Goal: Use online tool/utility: Utilize a website feature to perform a specific function

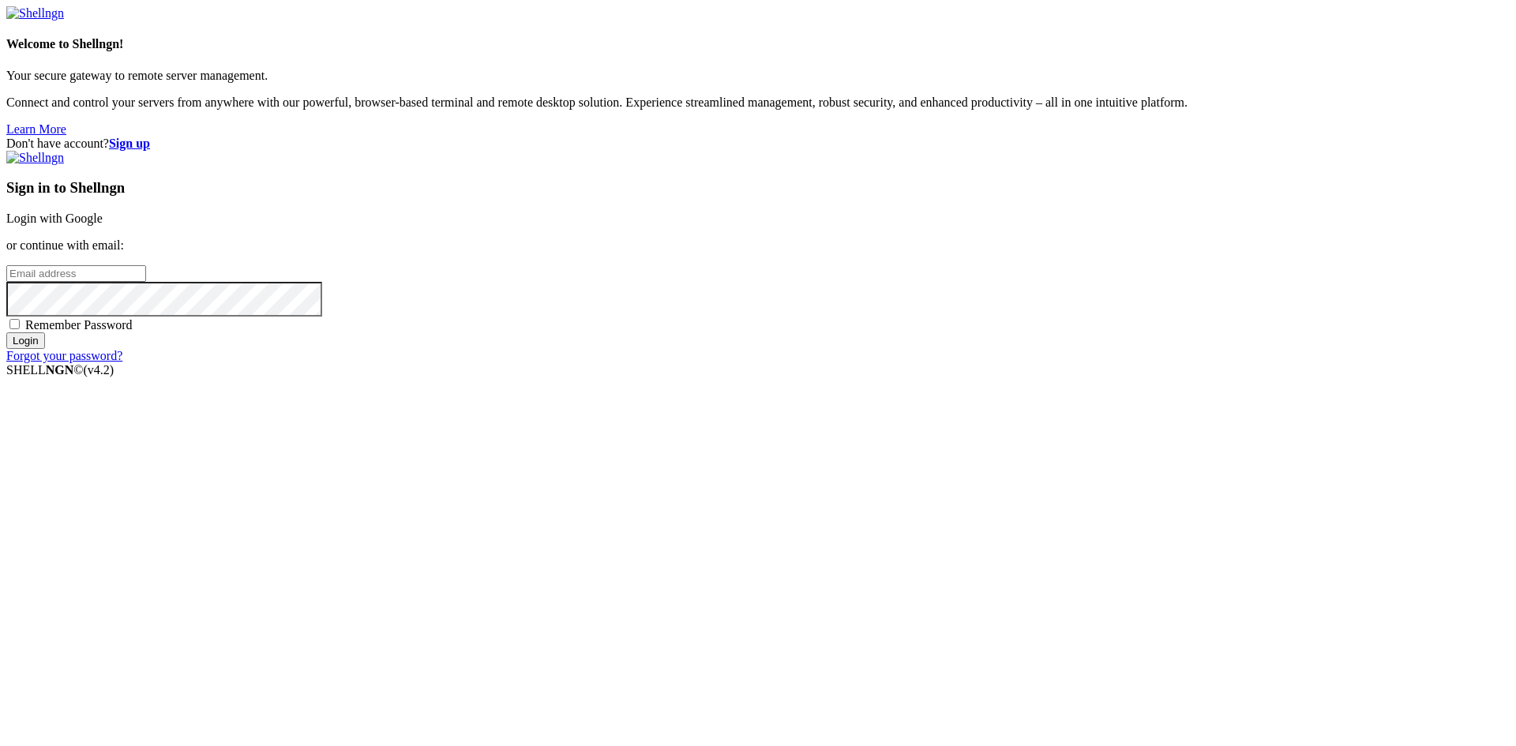
click at [103, 225] on link "Login with Google" at bounding box center [54, 218] width 96 height 13
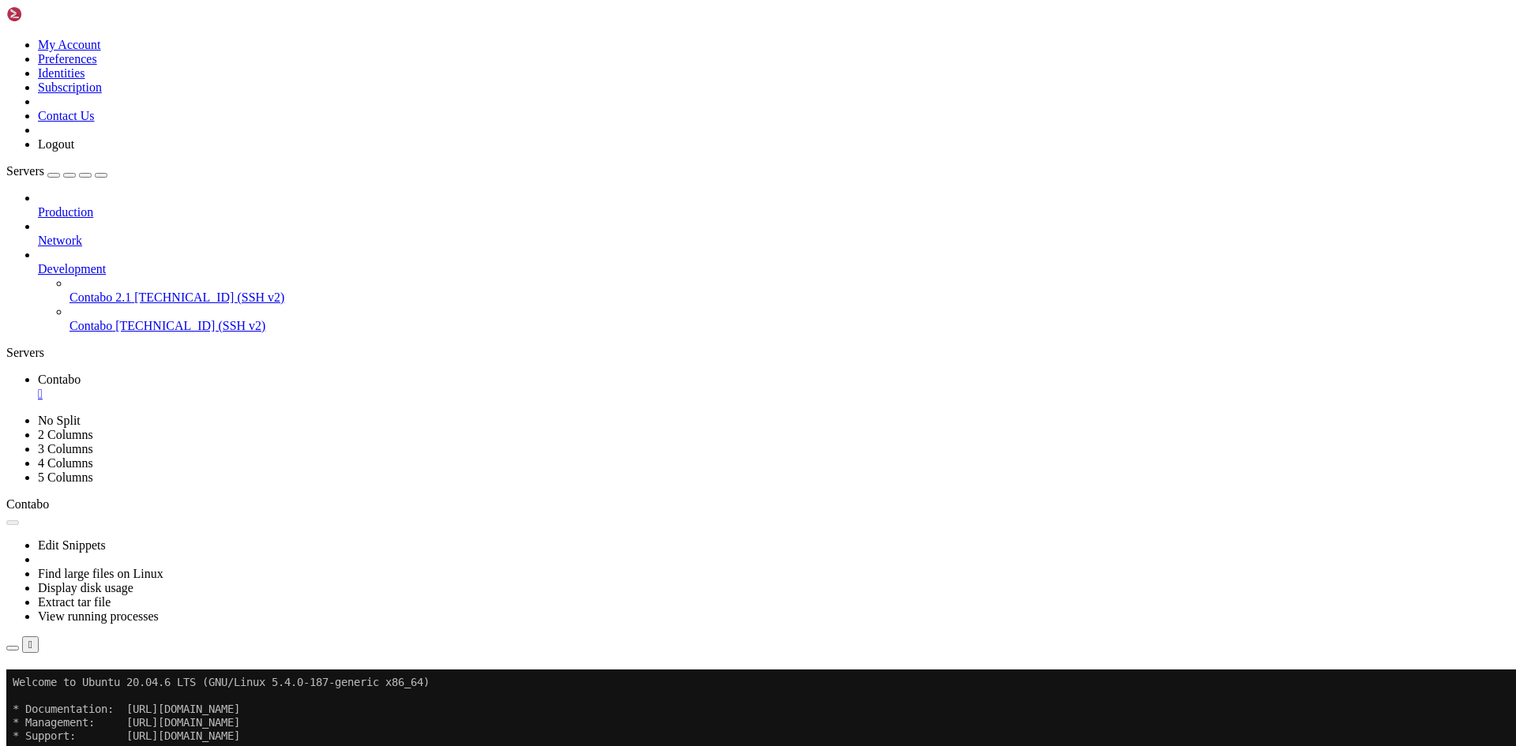
scroll to position [389, 0]
click at [69, 684] on button "Reconnect" at bounding box center [37, 692] width 63 height 17
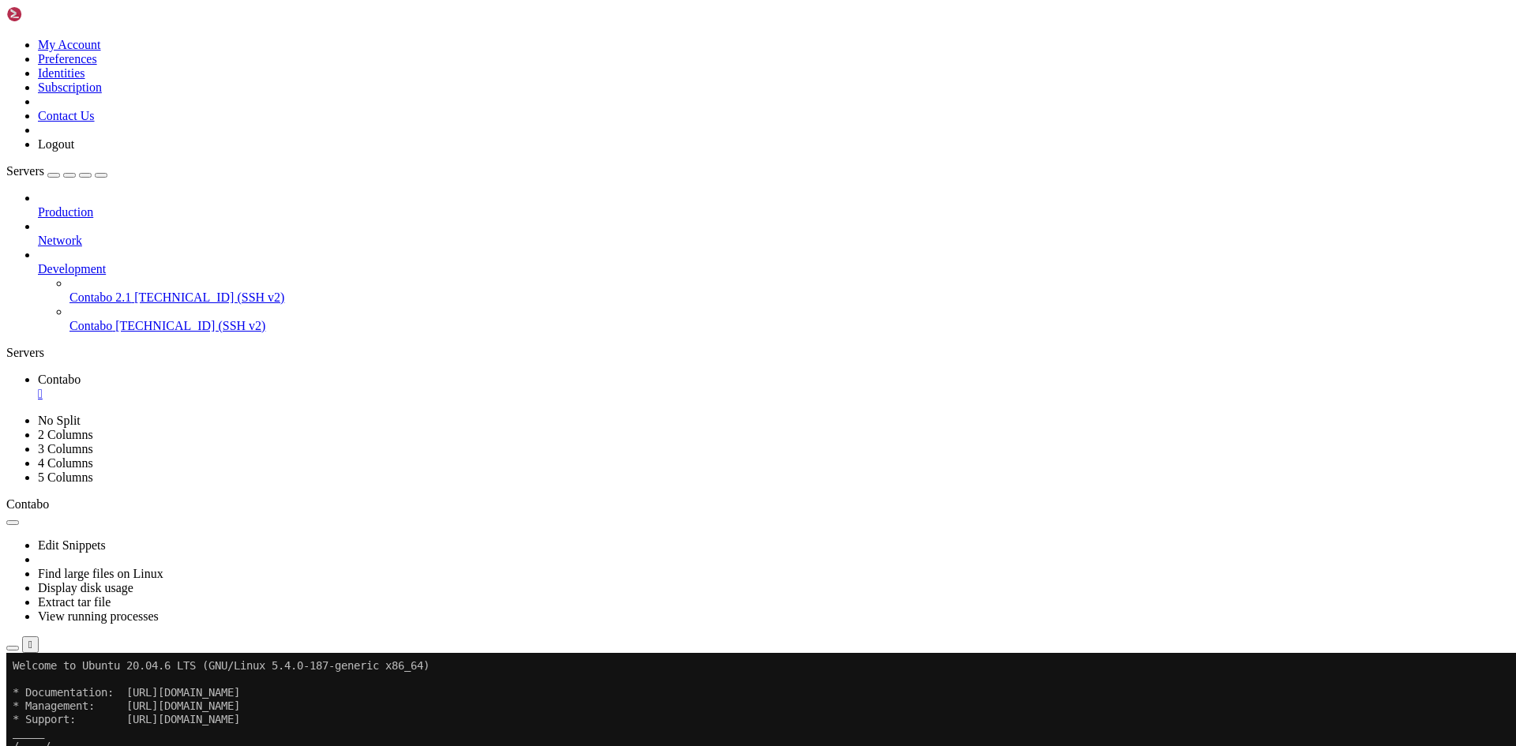
drag, startPoint x: 12, startPoint y: 920, endPoint x: 197, endPoint y: 919, distance: 184.8
copy x-row "[DOMAIN_NAME]"
drag, startPoint x: 555, startPoint y: 966, endPoint x: 528, endPoint y: 969, distance: 26.9
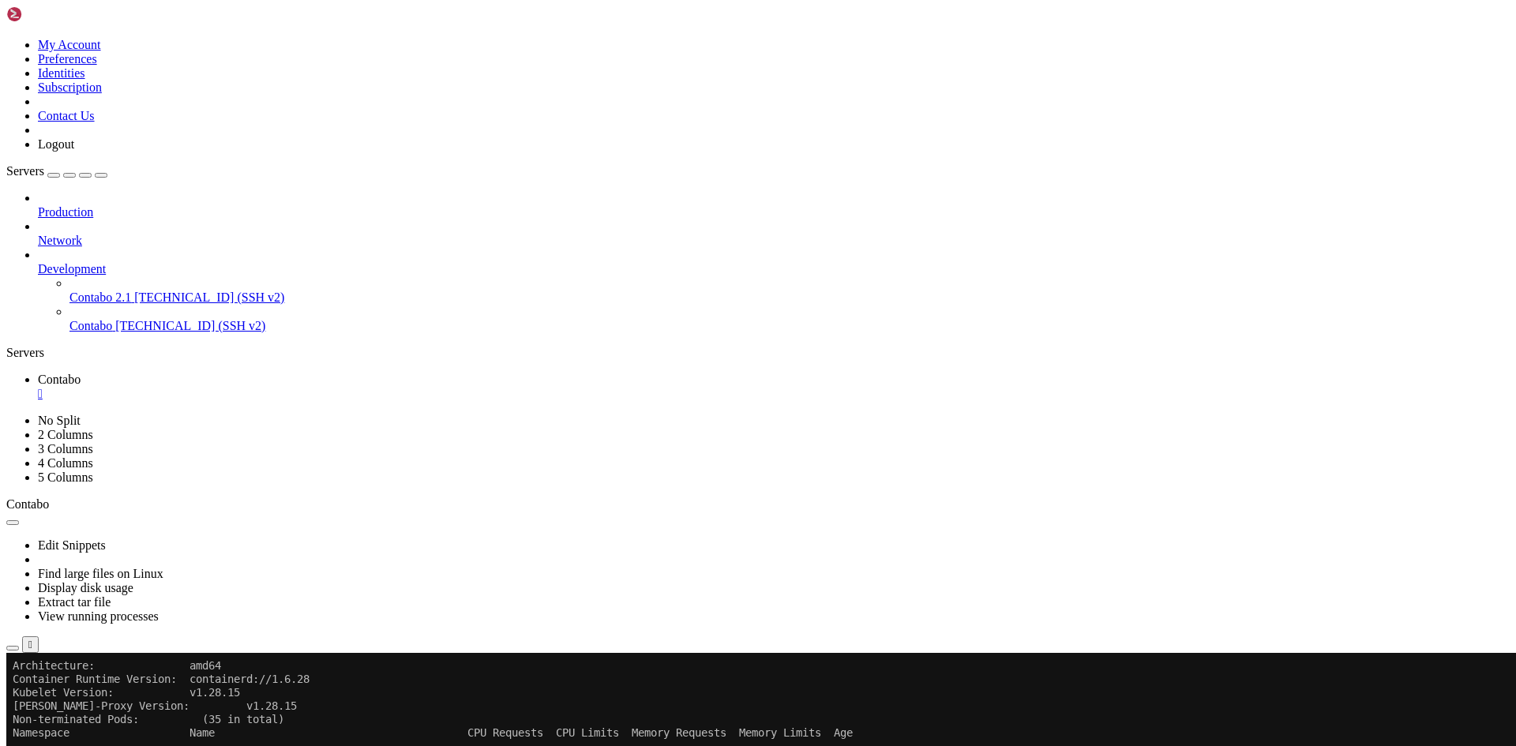
scroll to position [1424, 0]
